Goal: Information Seeking & Learning: Learn about a topic

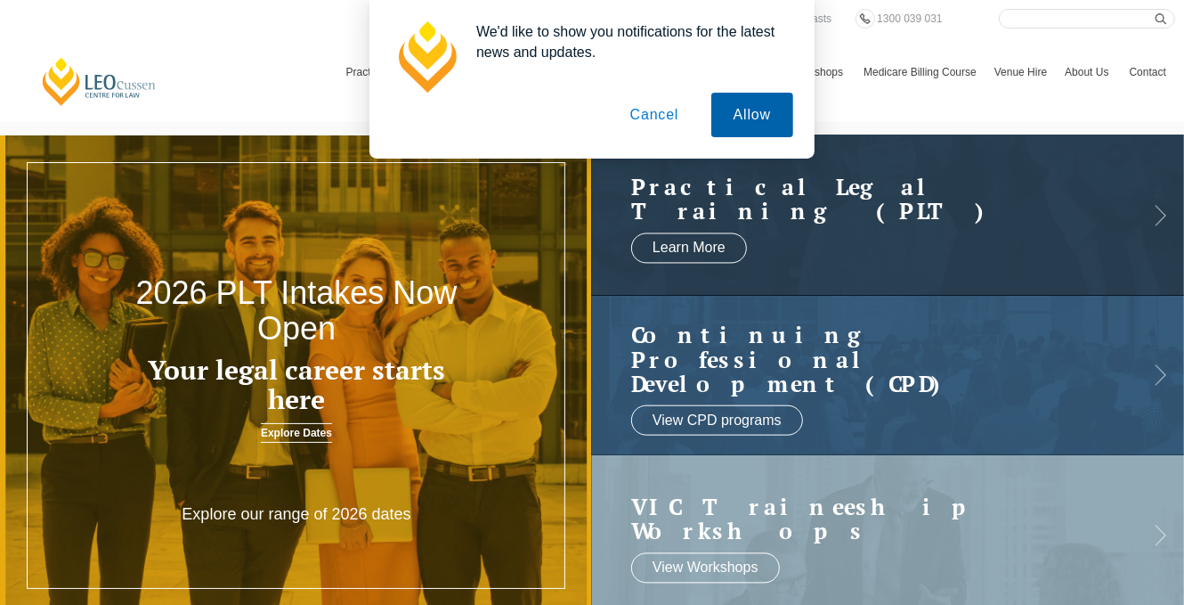
click at [744, 112] on button "Allow" at bounding box center [752, 115] width 82 height 45
